Goal: Task Accomplishment & Management: Manage account settings

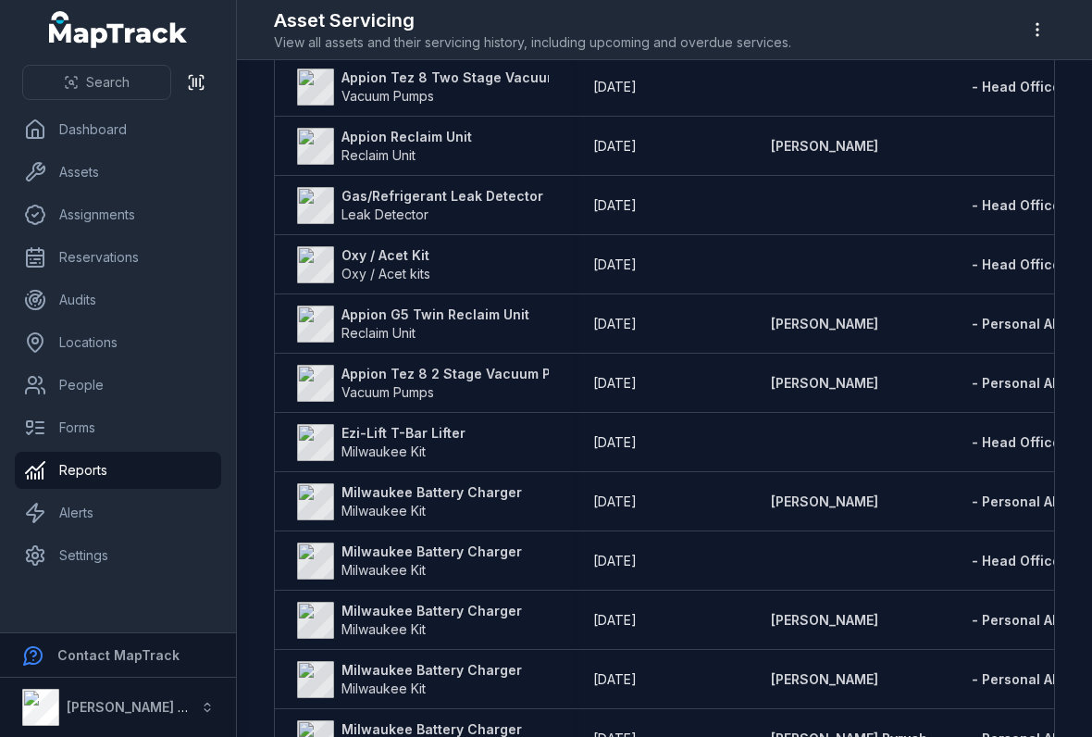
scroll to position [535, 0]
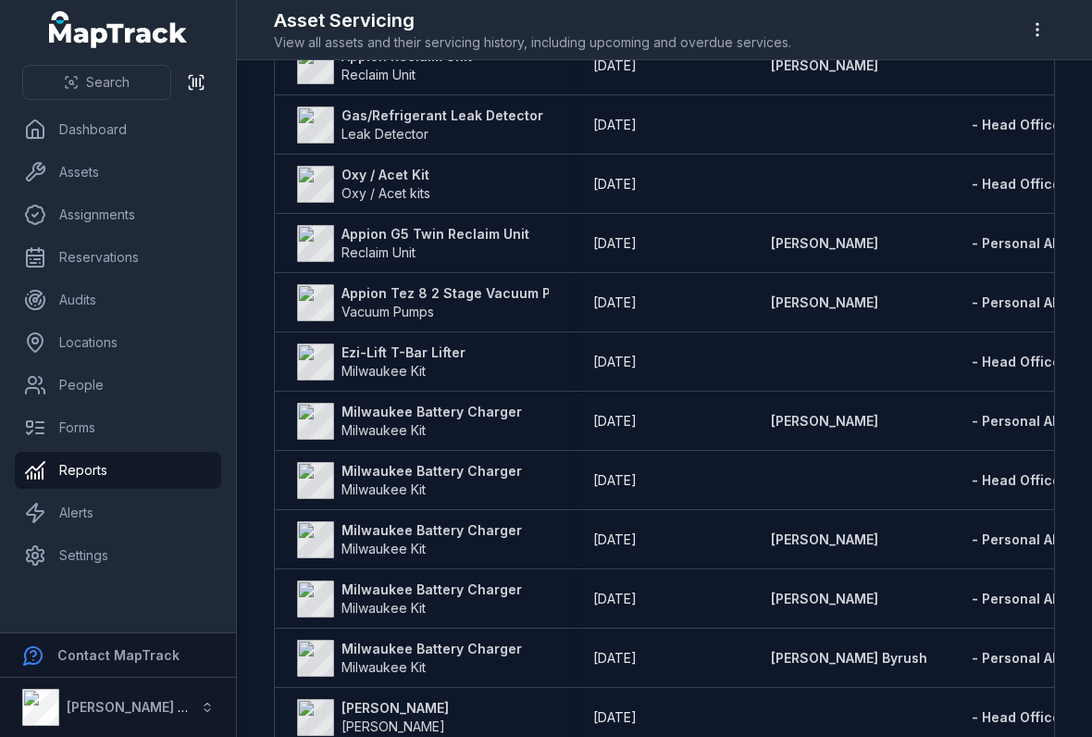
click at [372, 404] on strong "Milwaukee Battery Charger" at bounding box center [431, 412] width 180 height 19
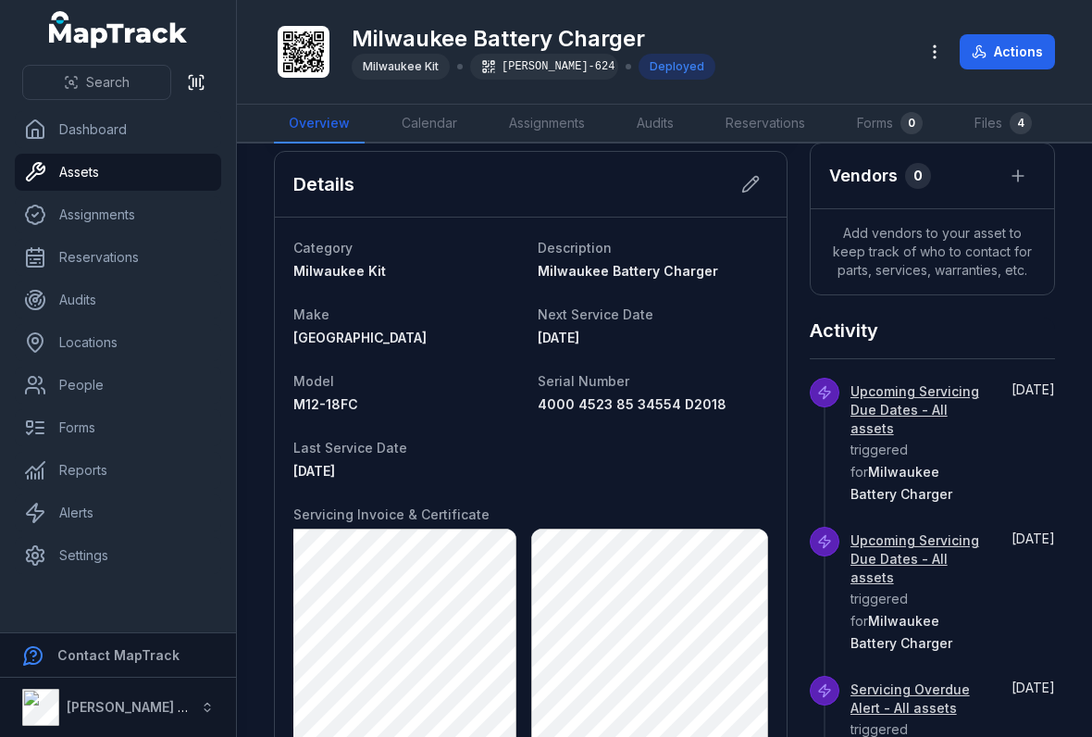
scroll to position [516, 0]
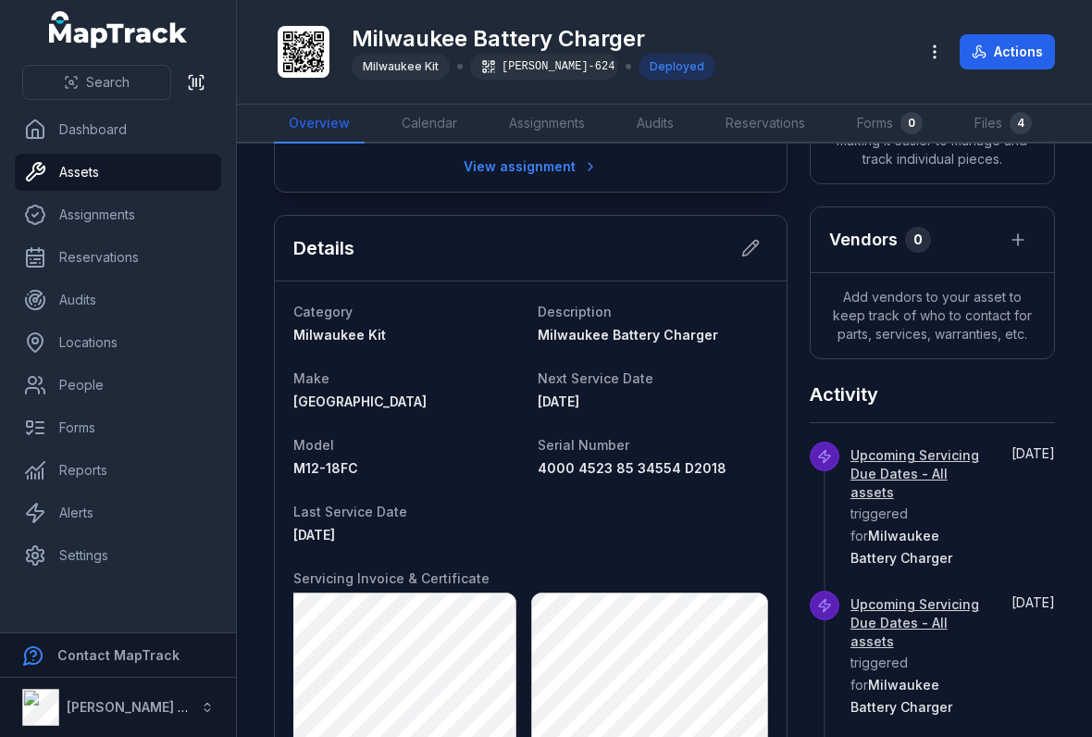
click at [750, 234] on button at bounding box center [750, 247] width 35 height 35
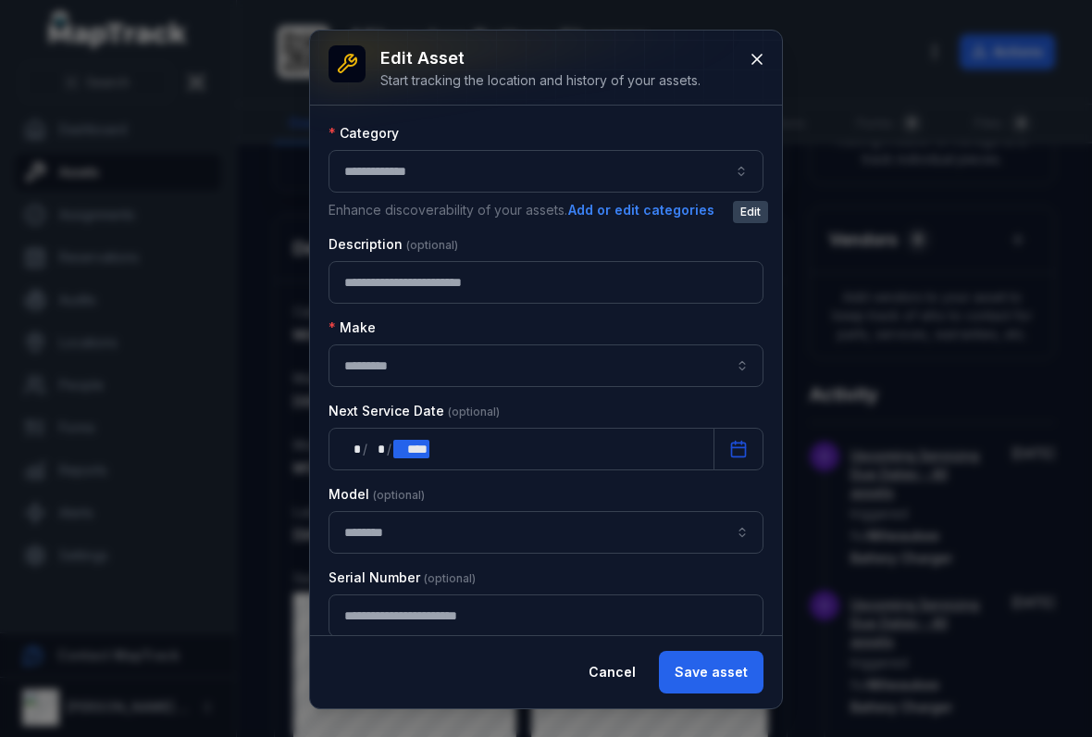
click at [427, 440] on div "**** ****" at bounding box center [410, 449] width 35 height 19
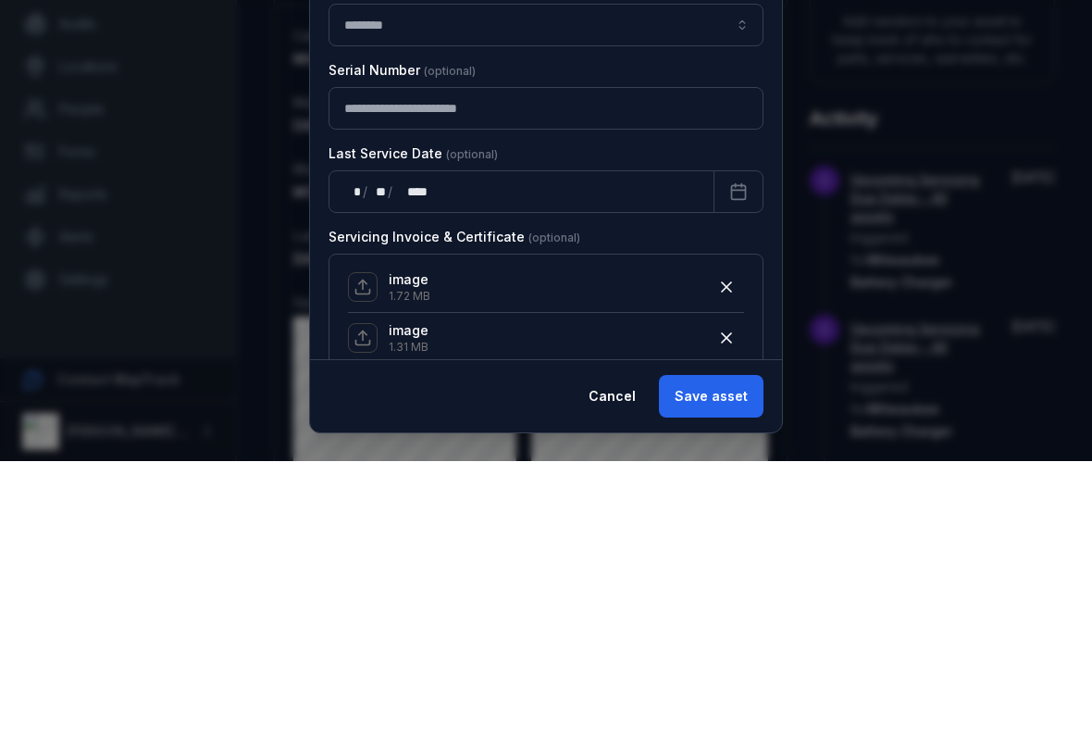
scroll to position [320, 0]
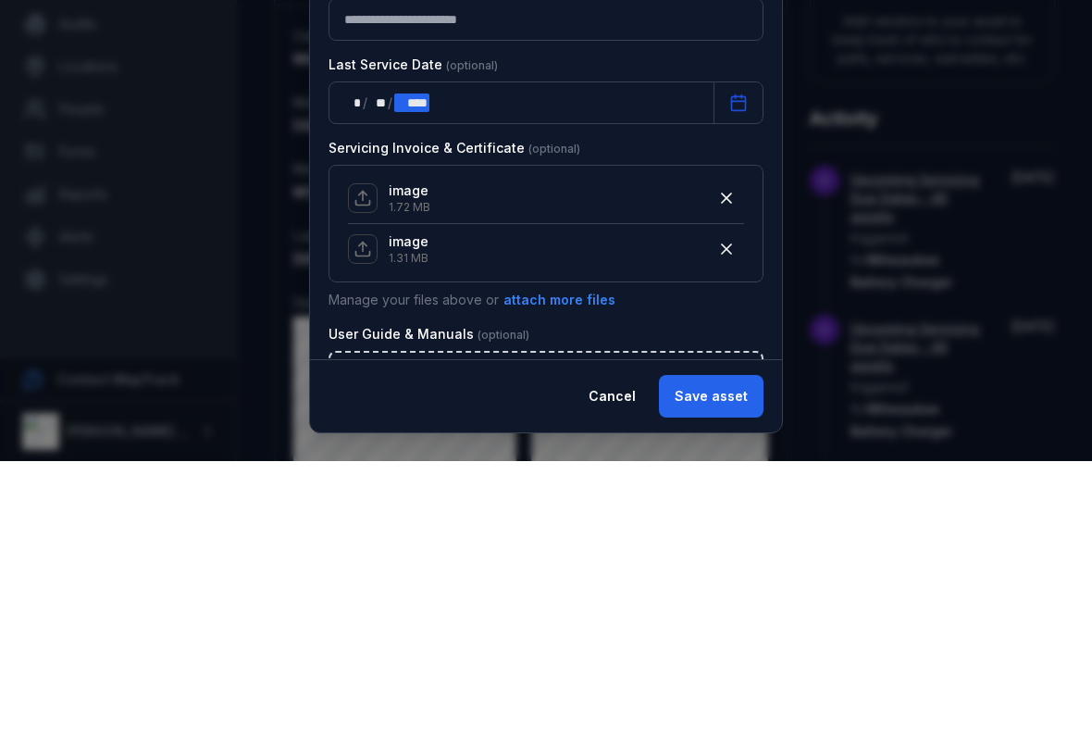
click at [441, 357] on div "** * / ** ** / **** ****" at bounding box center [521, 378] width 386 height 43
click at [745, 440] on div "image 1.72 MB image 1.31 MB" at bounding box center [545, 499] width 435 height 118
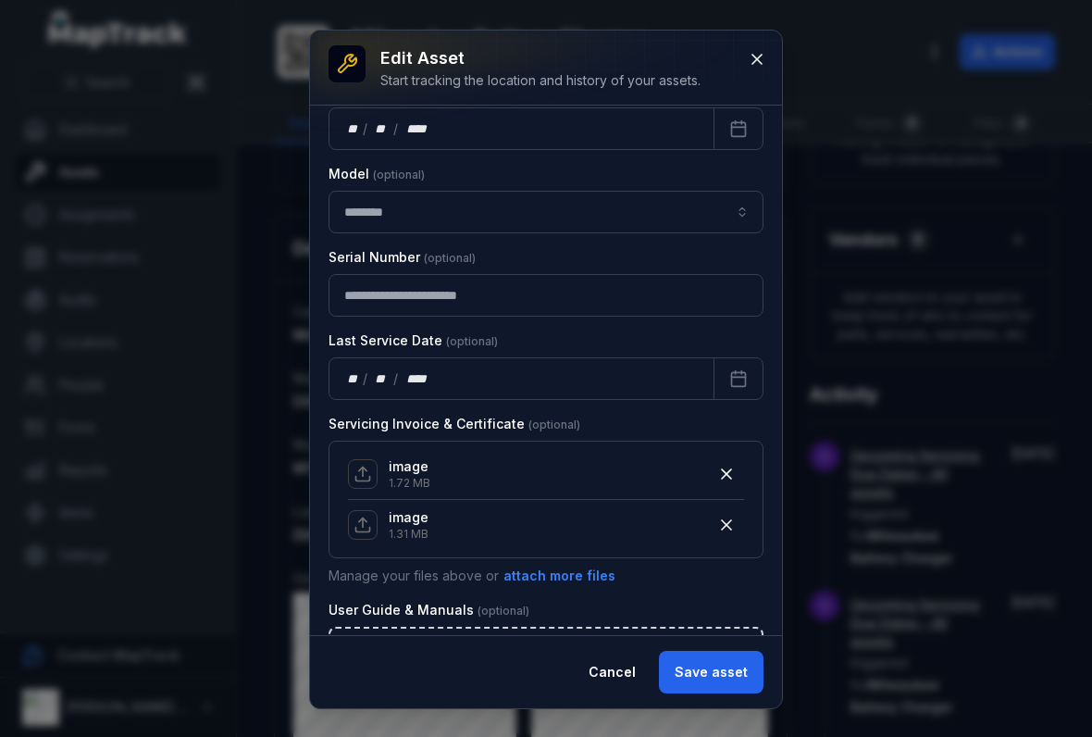
click at [725, 463] on button "button" at bounding box center [726, 473] width 35 height 35
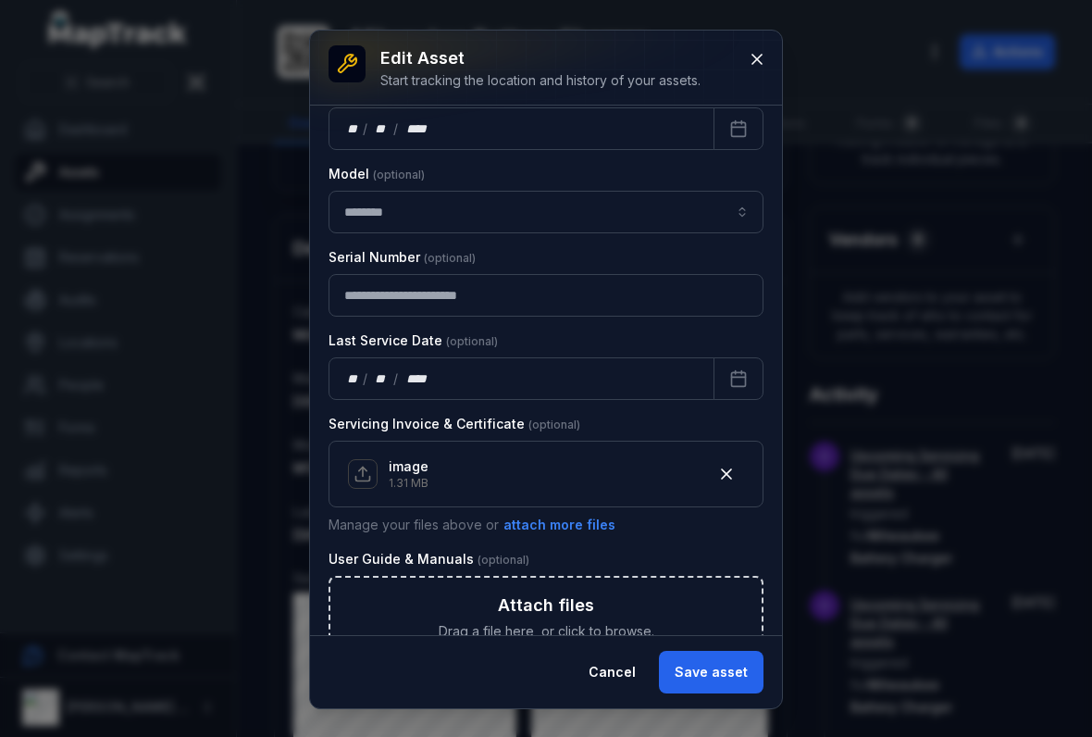
click at [718, 468] on icon "button" at bounding box center [726, 474] width 19 height 19
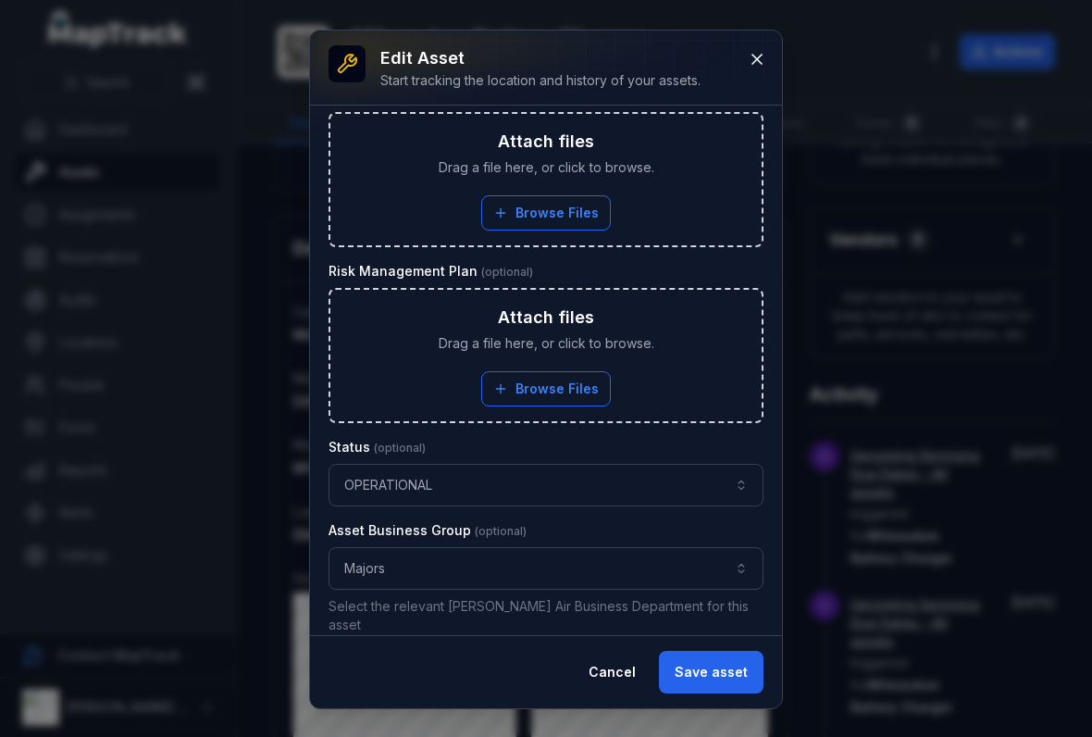
scroll to position [1020, 0]
click at [725, 674] on button "Save asset" at bounding box center [711, 671] width 105 height 43
